Goal: Check status: Check status

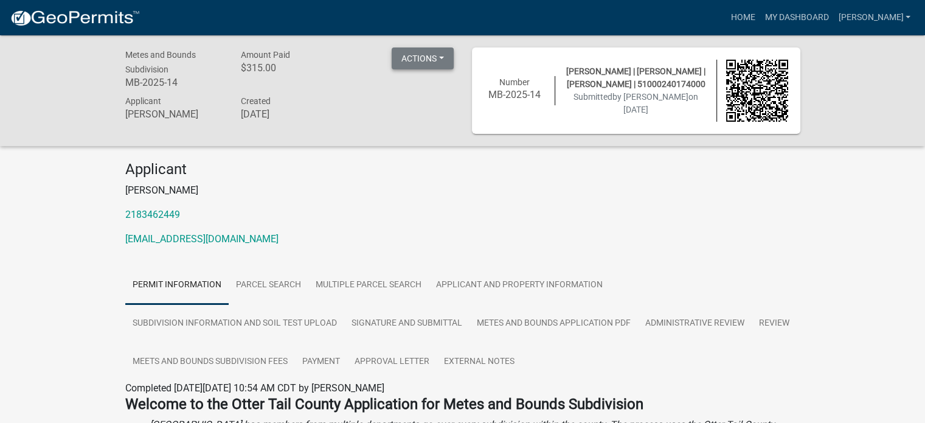
click at [442, 58] on button "Actions" at bounding box center [423, 58] width 62 height 22
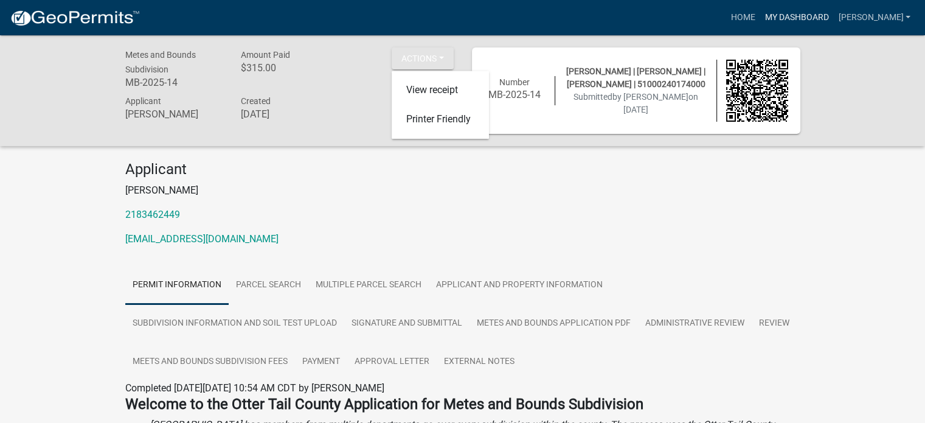
click at [807, 18] on link "My Dashboard" at bounding box center [797, 17] width 74 height 23
